Goal: Download file/media

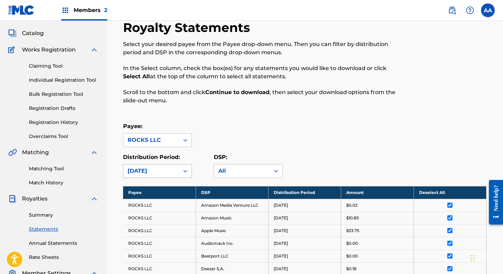
click at [184, 178] on div "[DATE]" at bounding box center [157, 171] width 69 height 14
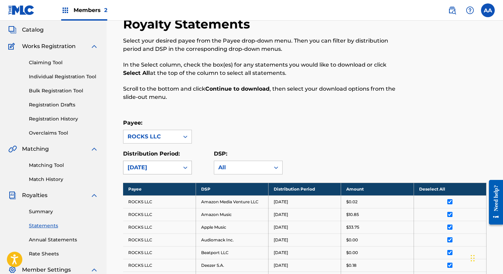
scroll to position [42, 0]
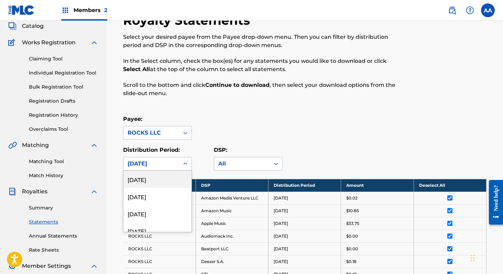
click at [165, 181] on div "[DATE]" at bounding box center [157, 179] width 68 height 17
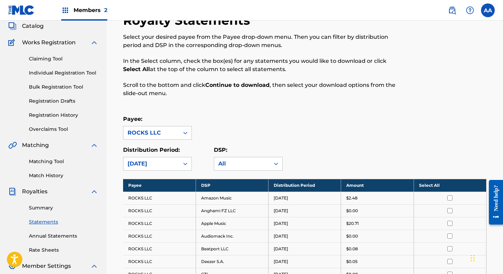
click at [439, 184] on th "Select All" at bounding box center [450, 185] width 73 height 13
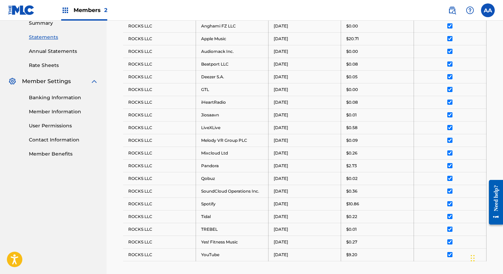
scroll to position [320, 0]
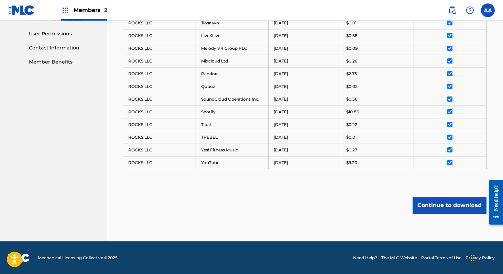
click at [451, 205] on button "Continue to download" at bounding box center [450, 205] width 74 height 17
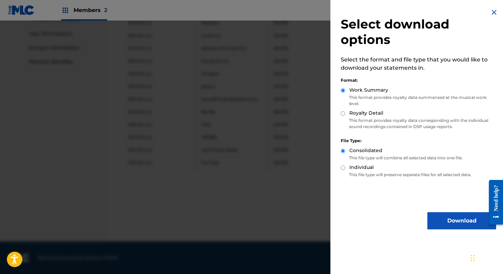
click at [451, 220] on button "Download" at bounding box center [462, 221] width 69 height 17
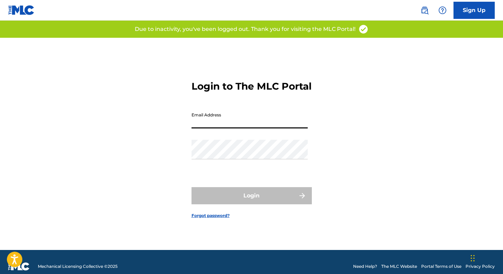
click at [225, 121] on input "Email Address" at bounding box center [250, 119] width 116 height 20
type input "[EMAIL_ADDRESS][DOMAIN_NAME]"
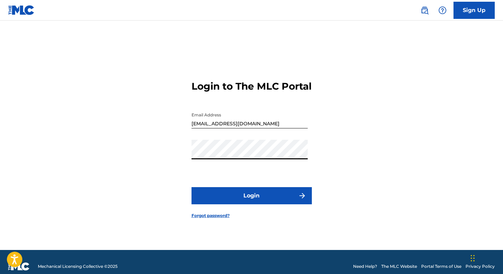
click at [255, 199] on button "Login" at bounding box center [252, 195] width 120 height 17
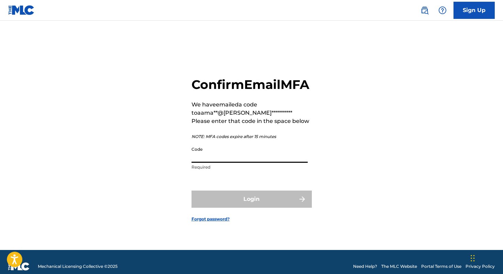
click at [227, 161] on input "Code" at bounding box center [250, 153] width 116 height 20
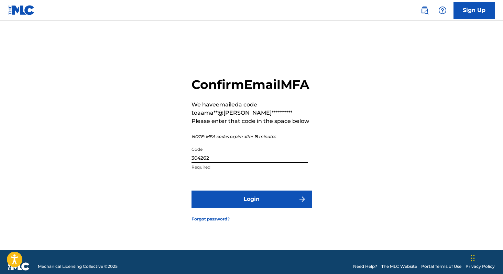
type input "304262"
click at [260, 208] on button "Login" at bounding box center [252, 199] width 120 height 17
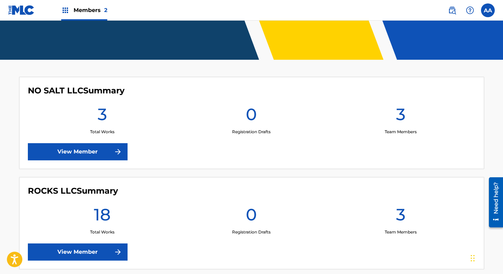
scroll to position [178, 0]
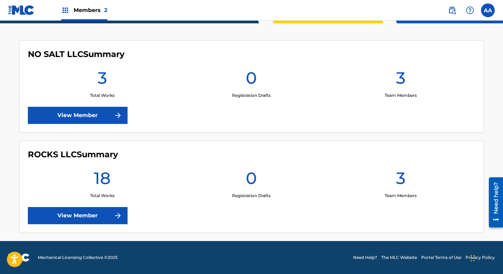
click at [81, 214] on link "View Member" at bounding box center [78, 215] width 100 height 17
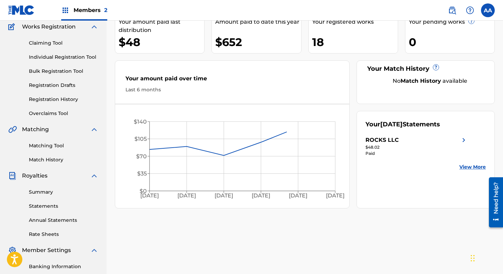
scroll to position [59, 0]
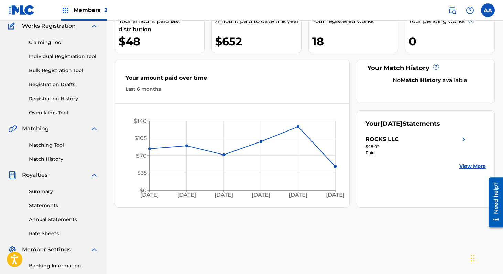
click at [55, 206] on link "Statements" at bounding box center [63, 205] width 69 height 7
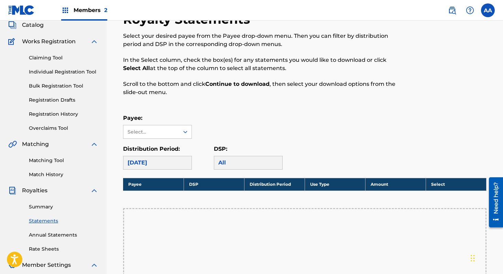
scroll to position [109, 0]
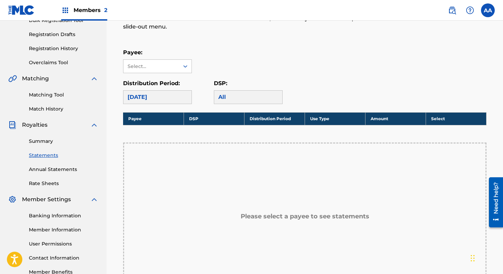
click at [246, 89] on div "DSP: All" at bounding box center [248, 91] width 69 height 25
click at [178, 66] on div "Select..." at bounding box center [151, 66] width 56 height 13
click at [166, 82] on div "ROCKS LLC" at bounding box center [157, 81] width 68 height 17
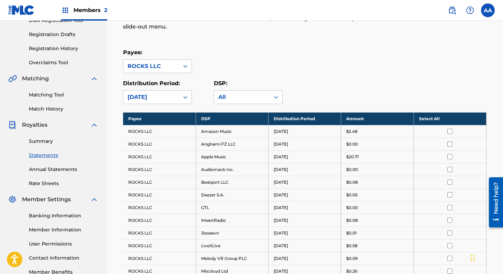
click at [448, 130] on input "checkbox" at bounding box center [449, 131] width 5 height 5
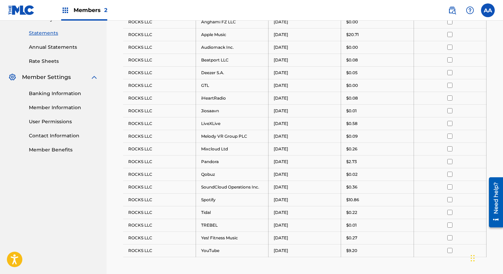
scroll to position [169, 0]
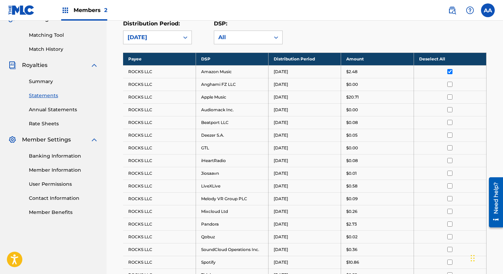
click at [435, 58] on th "Deselect All" at bounding box center [450, 59] width 73 height 13
click at [433, 59] on th "Select All" at bounding box center [450, 59] width 73 height 13
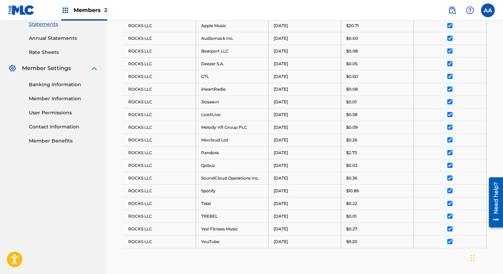
scroll to position [320, 0]
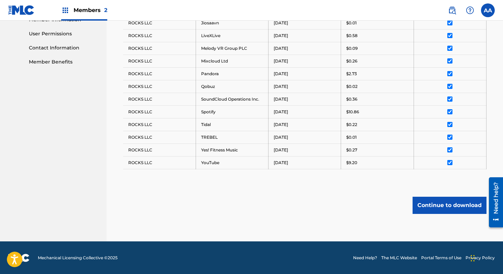
click at [456, 201] on button "Continue to download" at bounding box center [450, 205] width 74 height 17
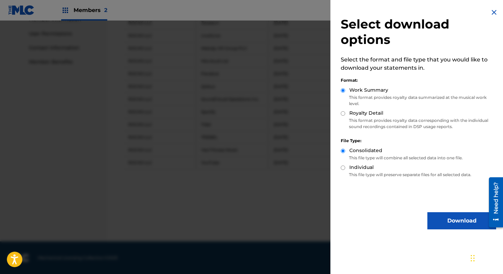
click at [448, 223] on button "Download" at bounding box center [462, 221] width 69 height 17
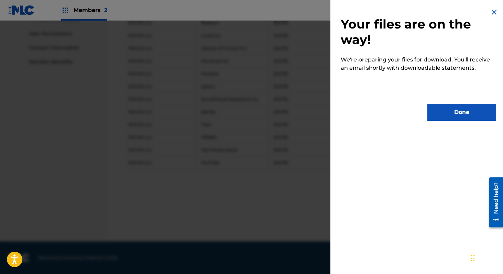
click at [460, 112] on button "Done" at bounding box center [462, 112] width 69 height 17
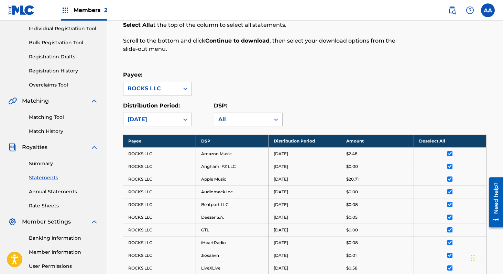
scroll to position [0, 0]
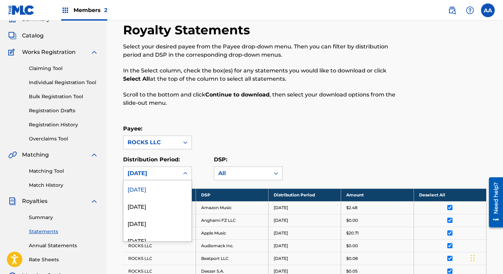
click at [186, 181] on div "[DATE], 1 of 53. 53 results available. Use Up and Down to choose options, press…" at bounding box center [157, 174] width 69 height 14
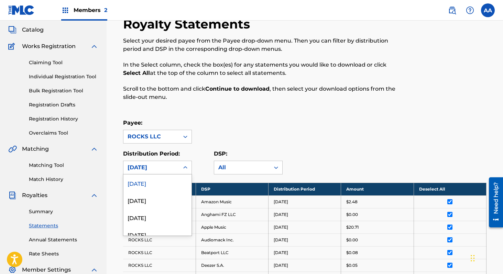
scroll to position [42, 0]
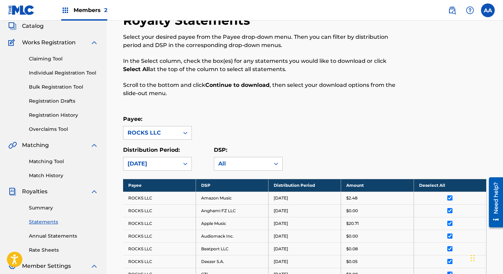
click at [201, 138] on div "Payee: ROCKS LLC" at bounding box center [305, 127] width 364 height 25
click at [185, 131] on icon at bounding box center [185, 133] width 7 height 7
click at [186, 133] on icon at bounding box center [185, 133] width 4 height 2
